Goal: Task Accomplishment & Management: Manage account settings

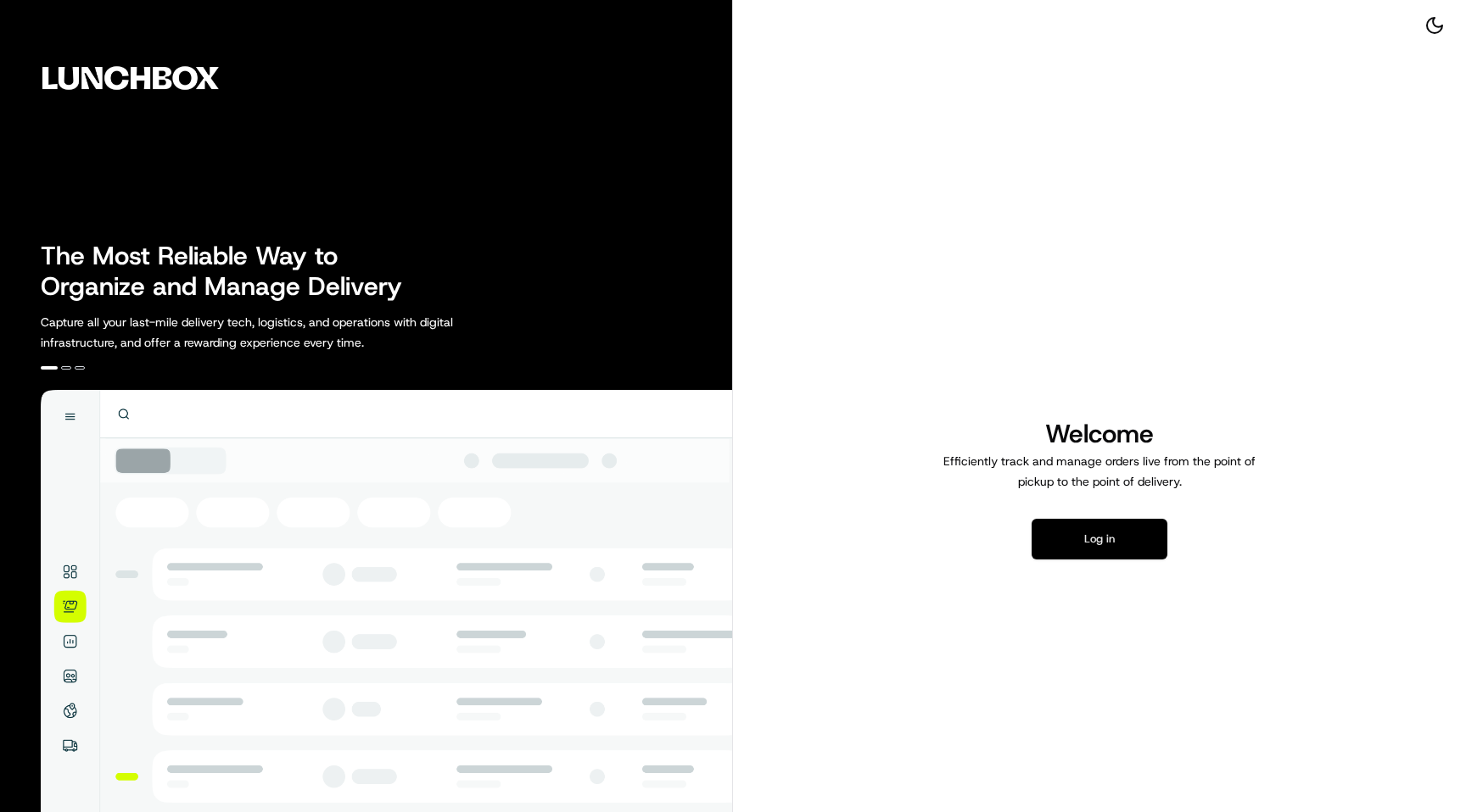
click at [1109, 549] on button "Log in" at bounding box center [1099, 539] width 135 height 41
